Goal: Transaction & Acquisition: Purchase product/service

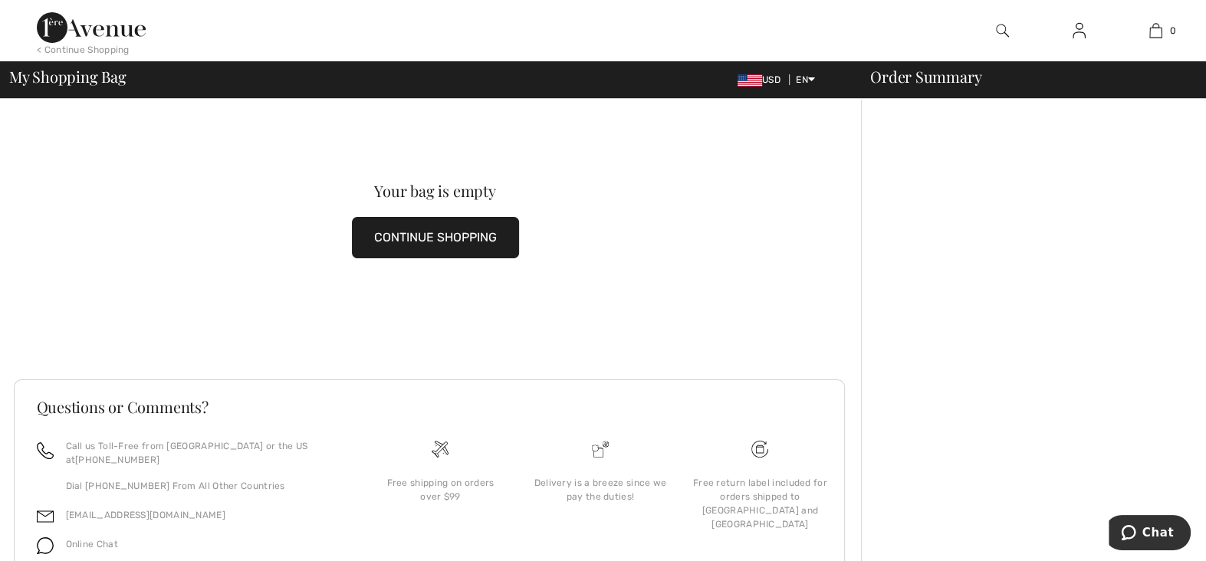
click at [445, 245] on button "CONTINUE SHOPPING" at bounding box center [435, 237] width 167 height 41
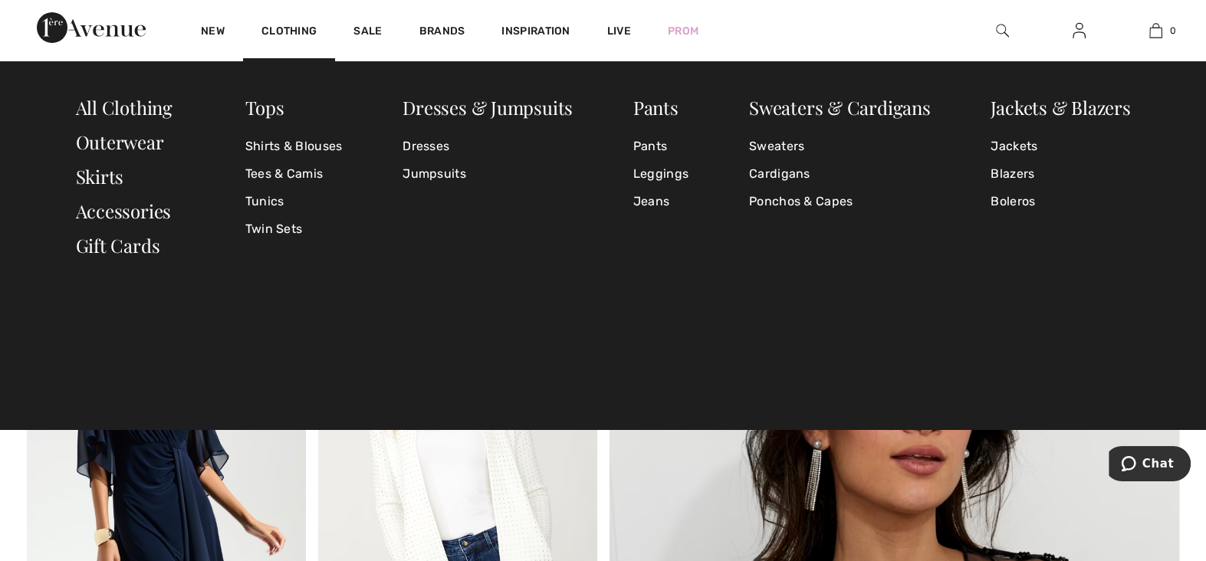
click at [999, 25] on img at bounding box center [1002, 30] width 13 height 18
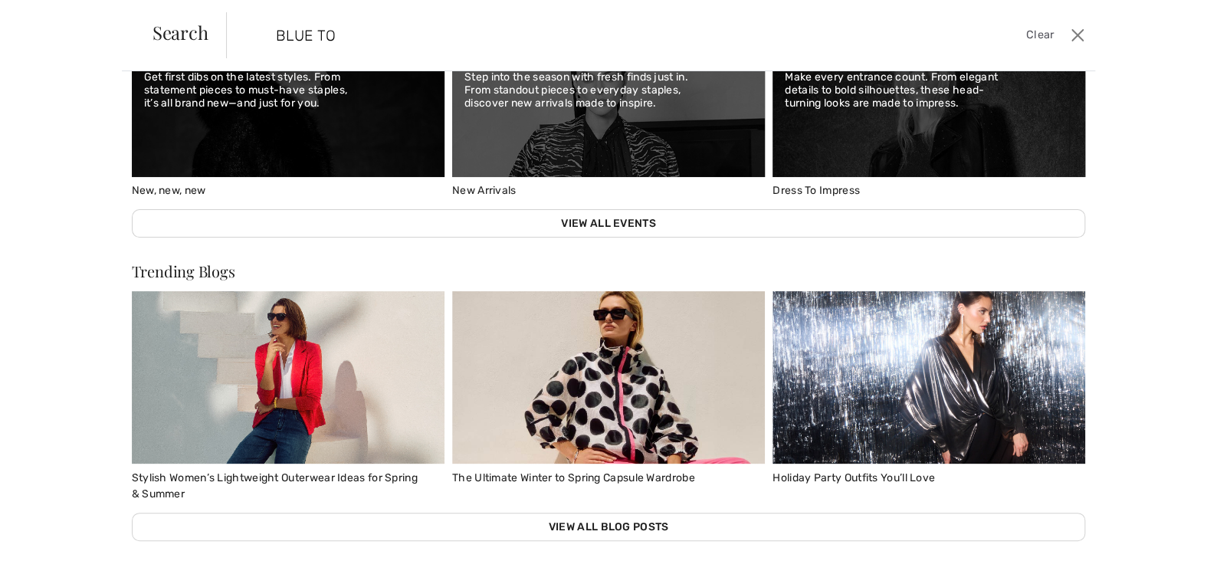
scroll to position [410, 0]
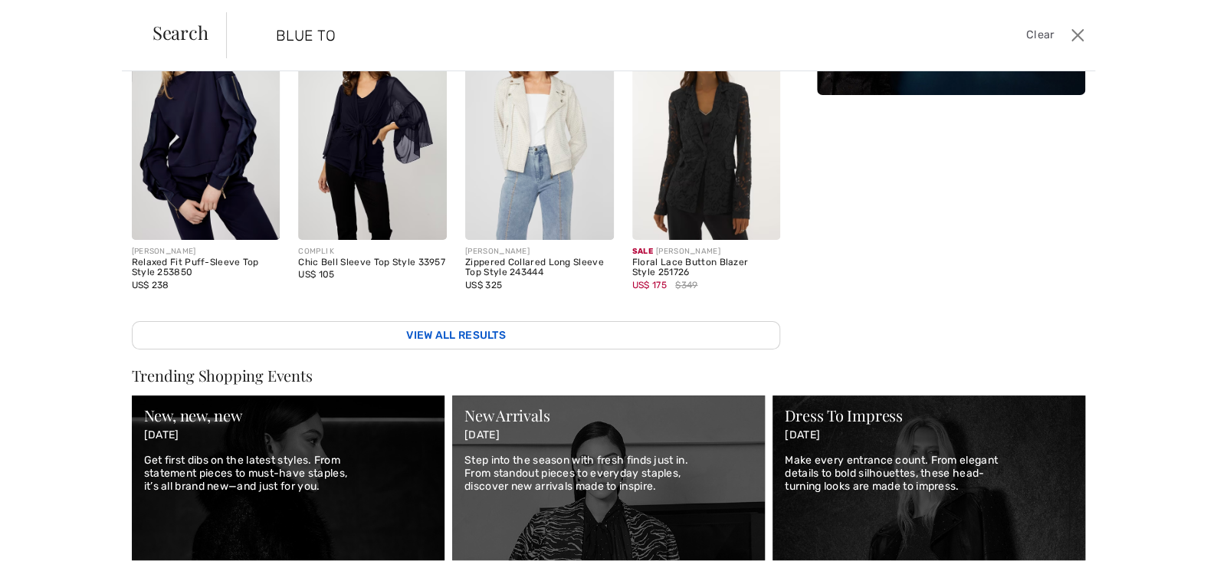
type input "BLUE TO"
click at [424, 325] on link "View All Results" at bounding box center [456, 335] width 649 height 28
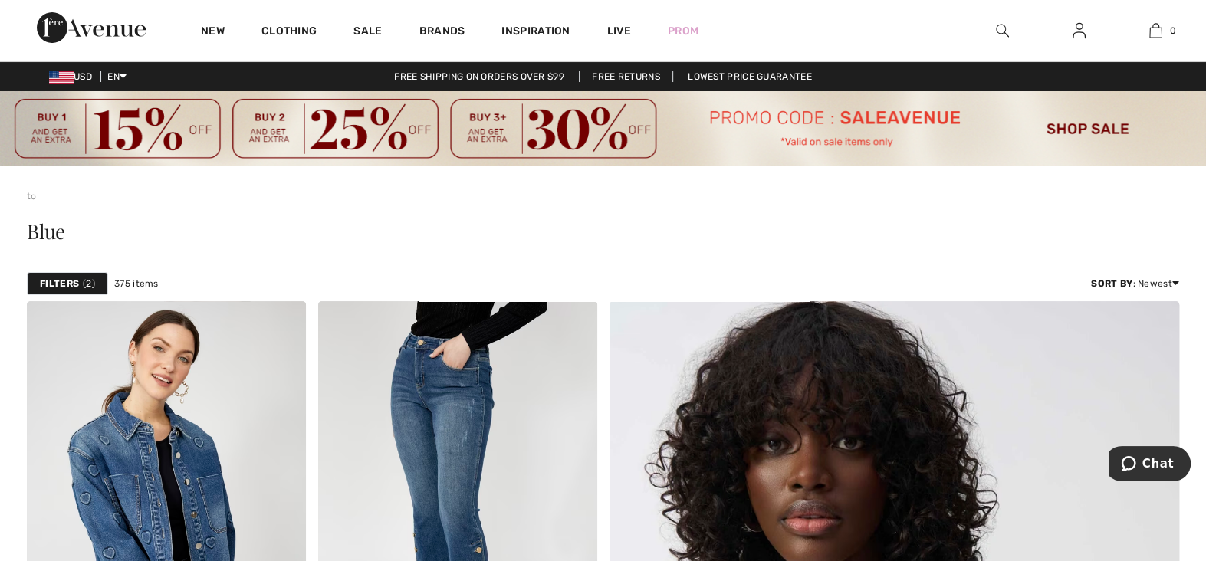
click at [1001, 26] on img at bounding box center [1002, 30] width 13 height 18
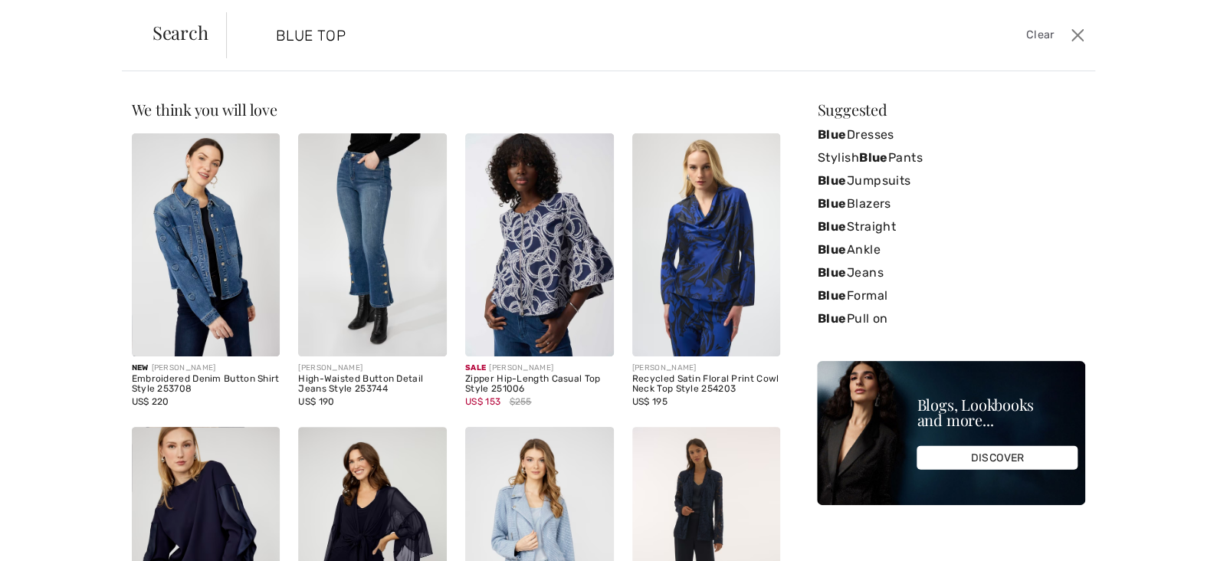
type input "BLUE TOP"
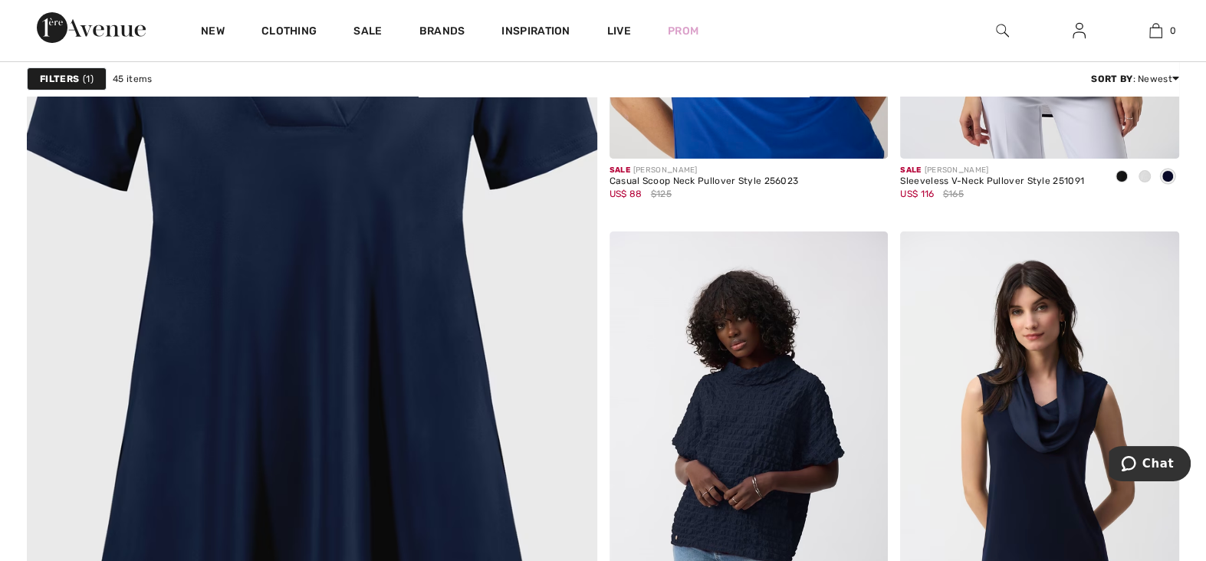
scroll to position [4558, 0]
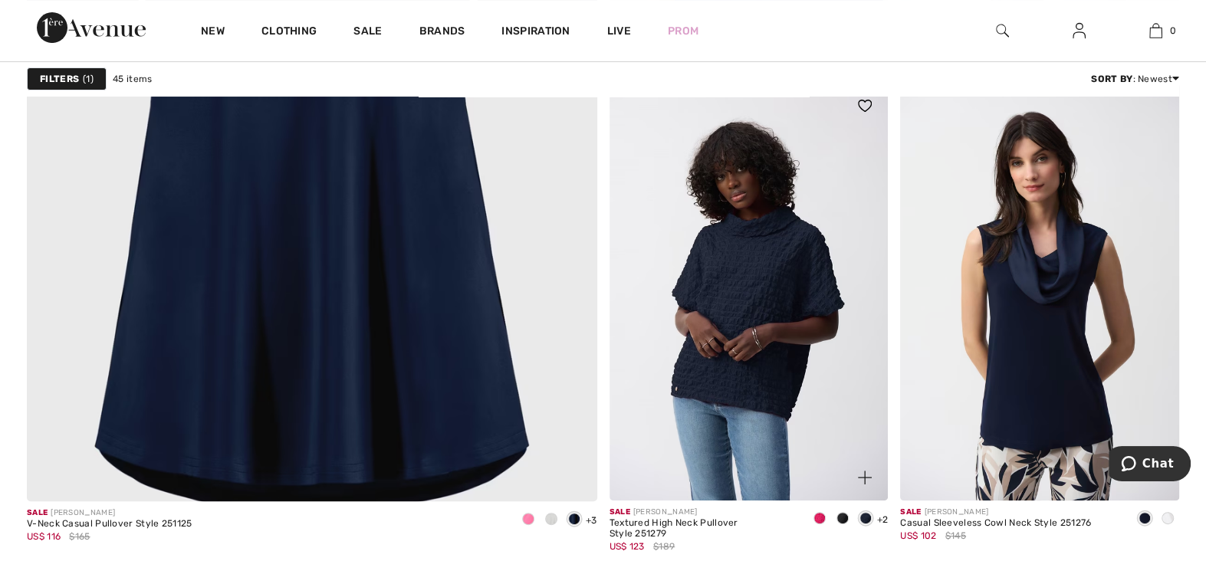
click at [727, 318] on img at bounding box center [748, 292] width 279 height 418
